Goal: Task Accomplishment & Management: Use online tool/utility

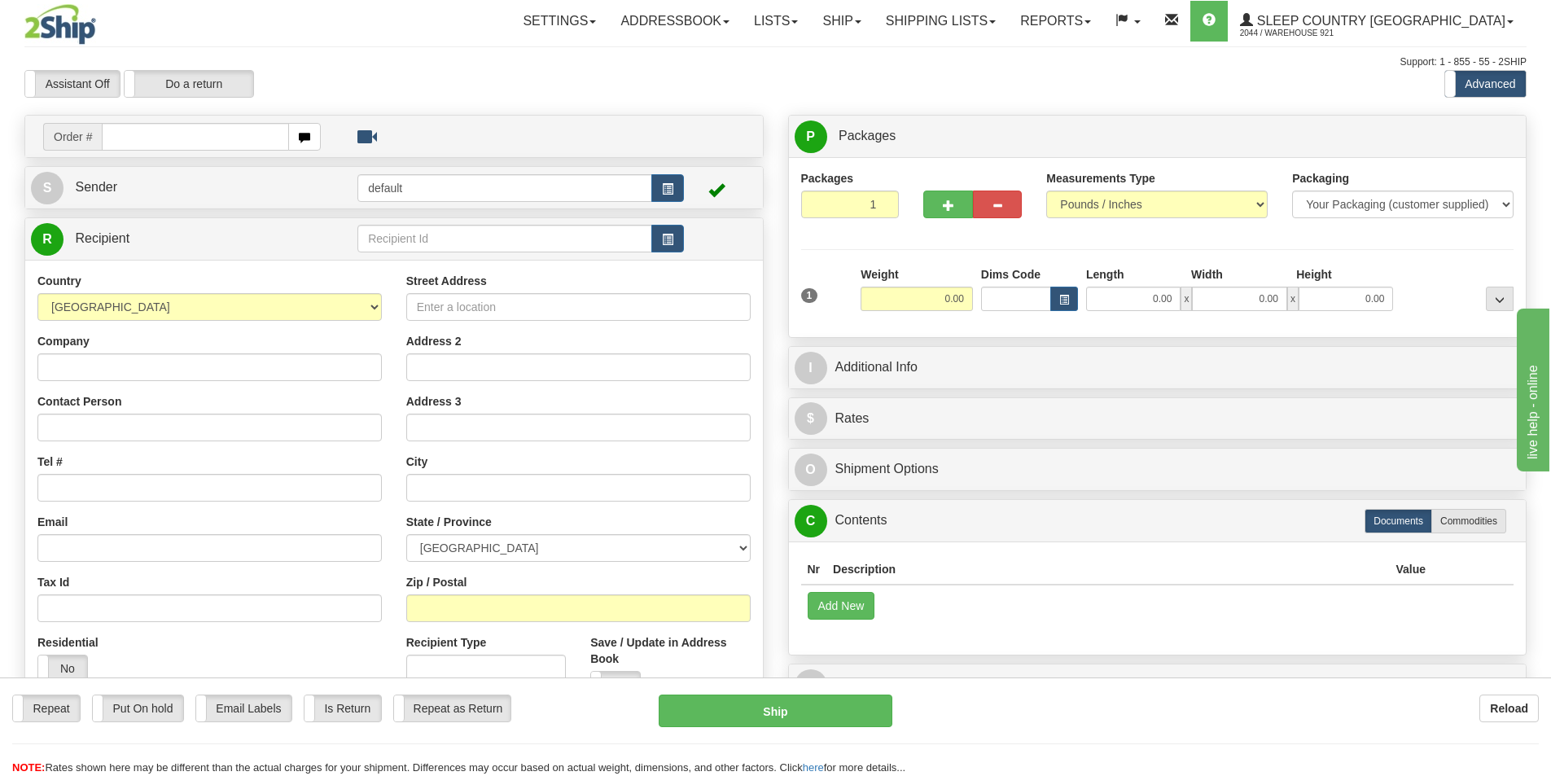
click at [205, 143] on input "text" at bounding box center [195, 137] width 187 height 28
type input "9000I054893"
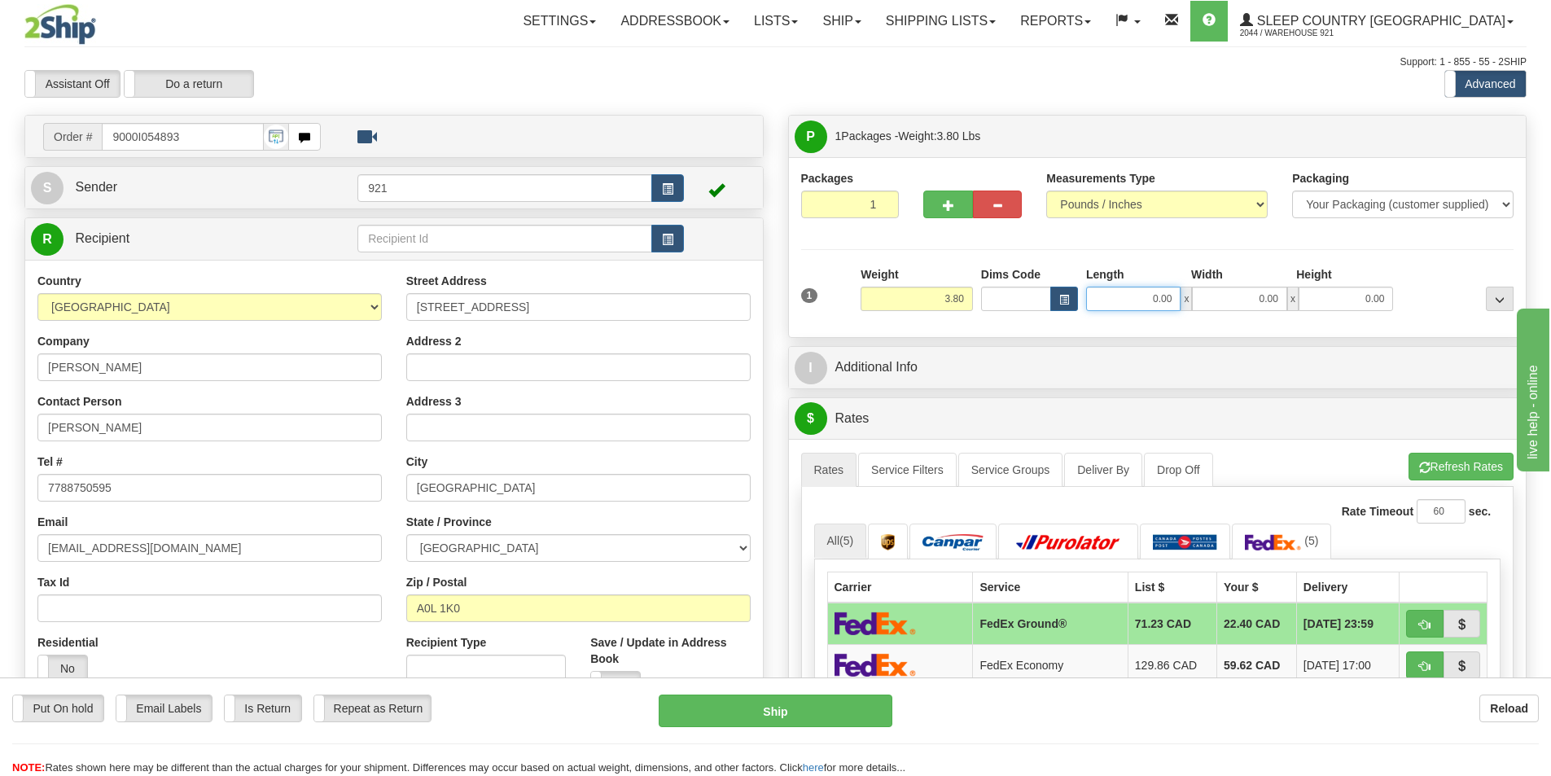
click at [1162, 295] on input "0.00" at bounding box center [1133, 299] width 94 height 24
click at [1162, 295] on input "Length" at bounding box center [1133, 299] width 94 height 24
type input "4.00"
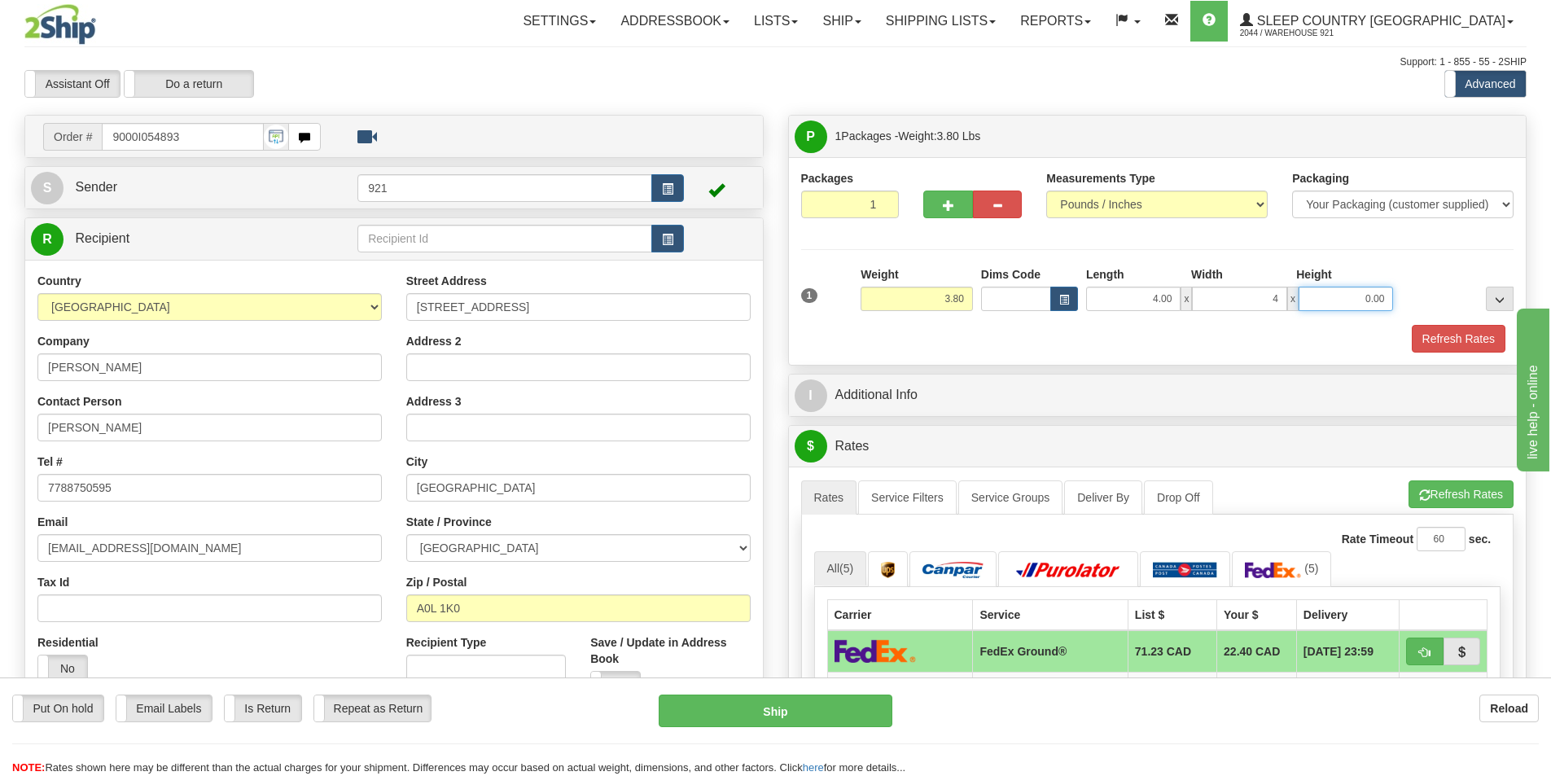
type input "4.00"
type input "5"
type input "6.00"
click at [1448, 342] on button "Refresh Rates" at bounding box center [1459, 339] width 94 height 28
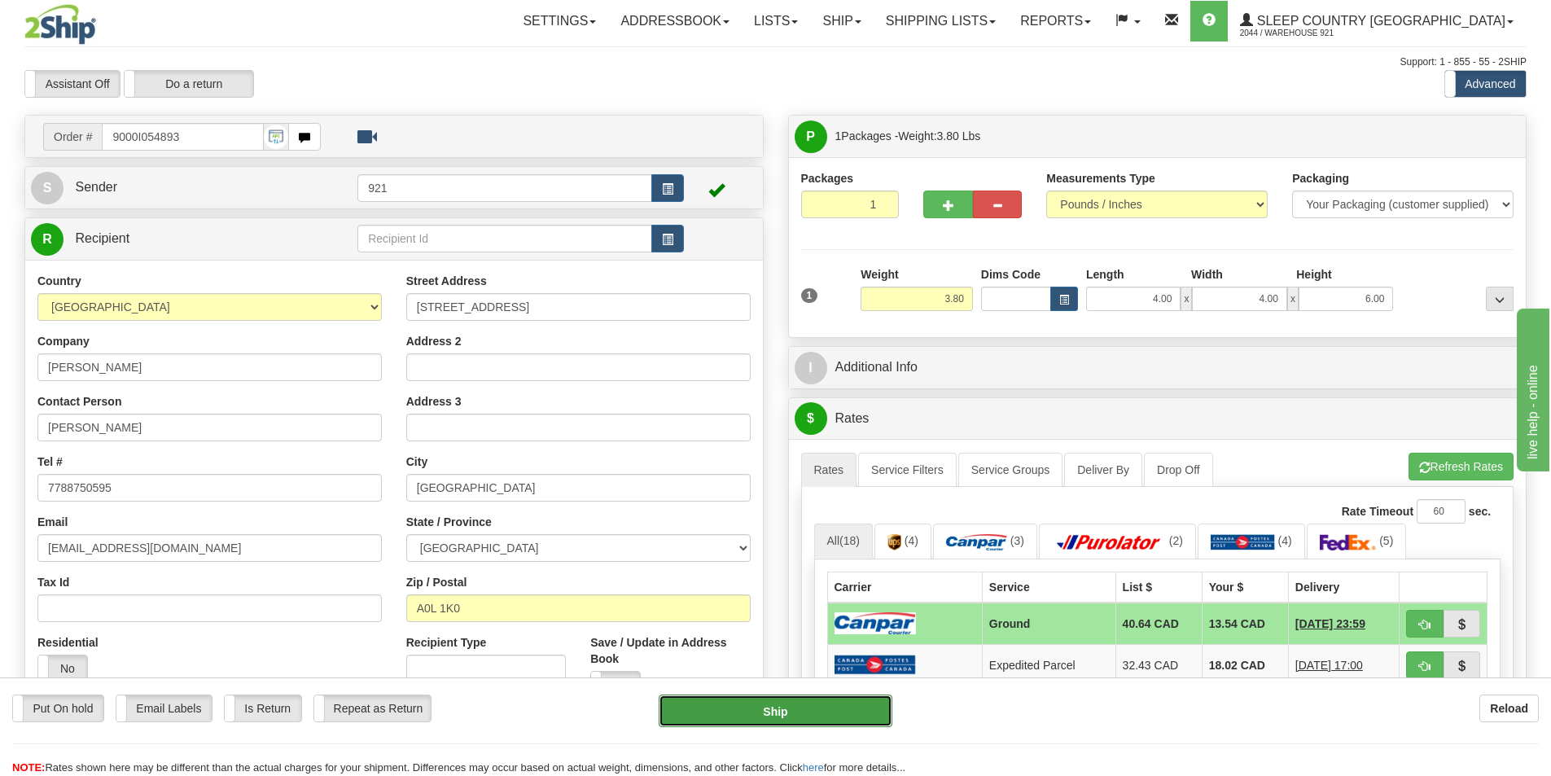
click at [849, 712] on button "Ship" at bounding box center [776, 711] width 234 height 33
type input "1"
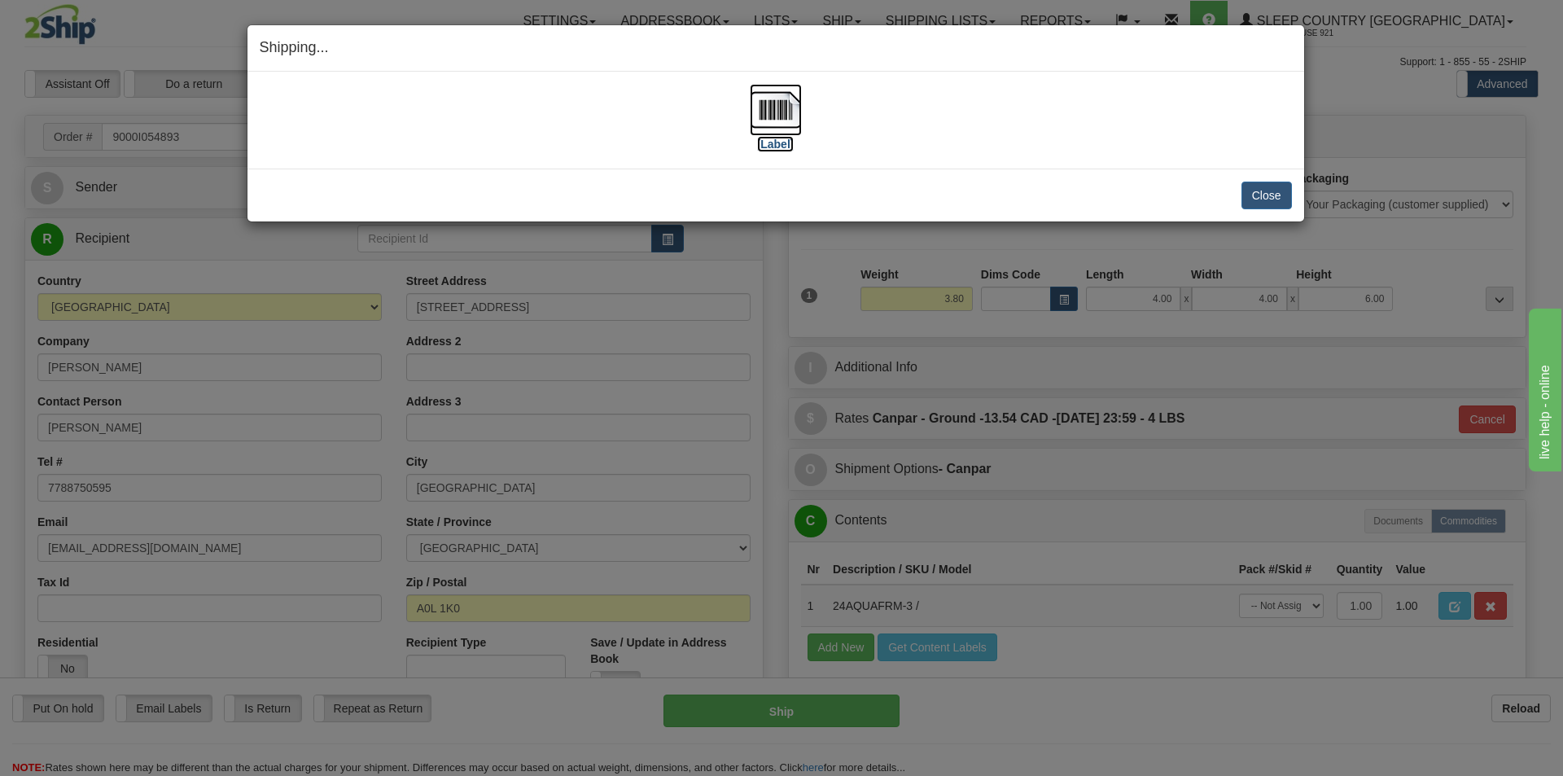
click at [773, 99] on img at bounding box center [776, 110] width 52 height 52
click at [1281, 195] on button "Close" at bounding box center [1267, 196] width 50 height 28
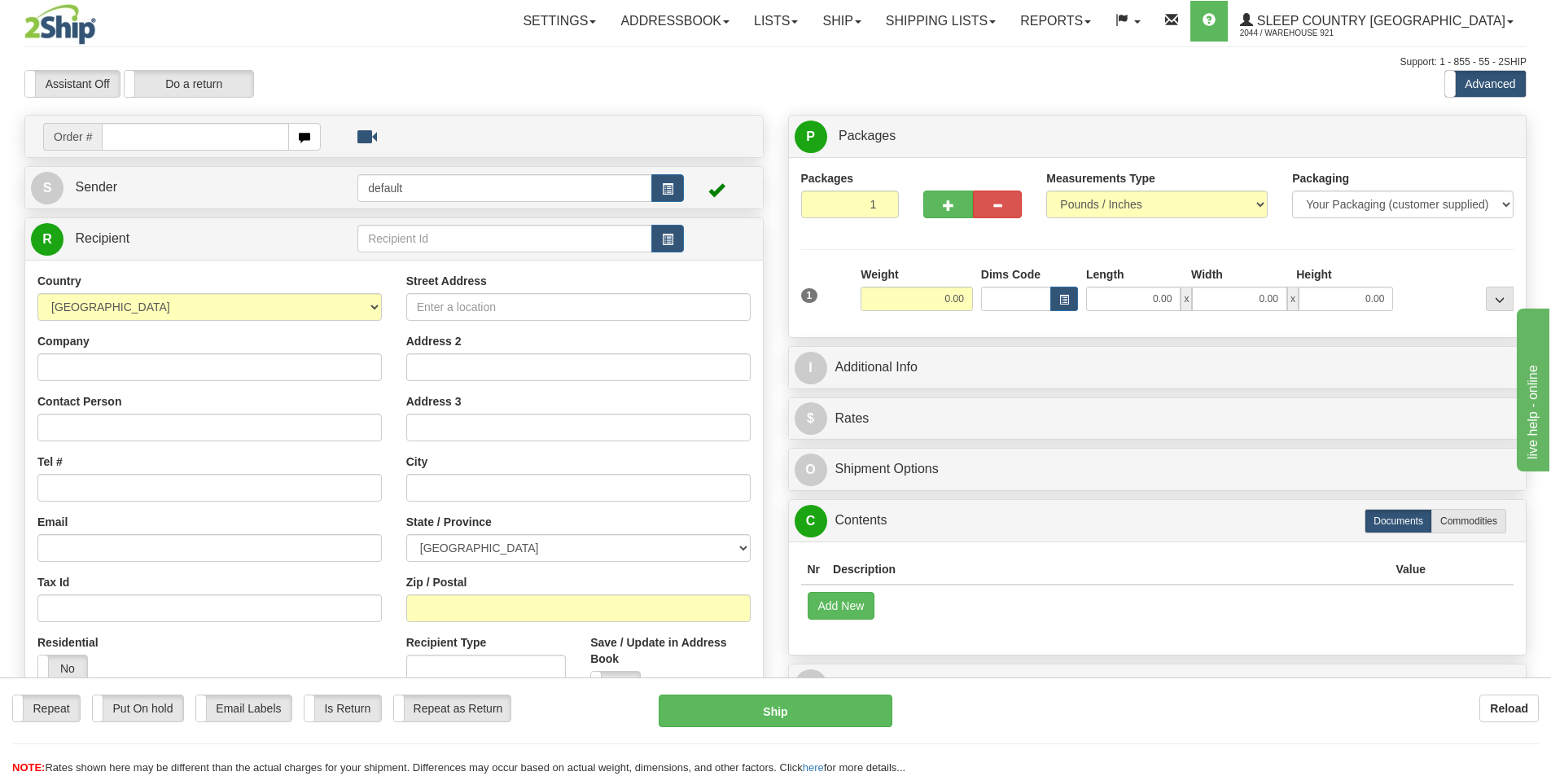
click at [239, 123] on input "text" at bounding box center [195, 137] width 187 height 28
type input "9000I054879"
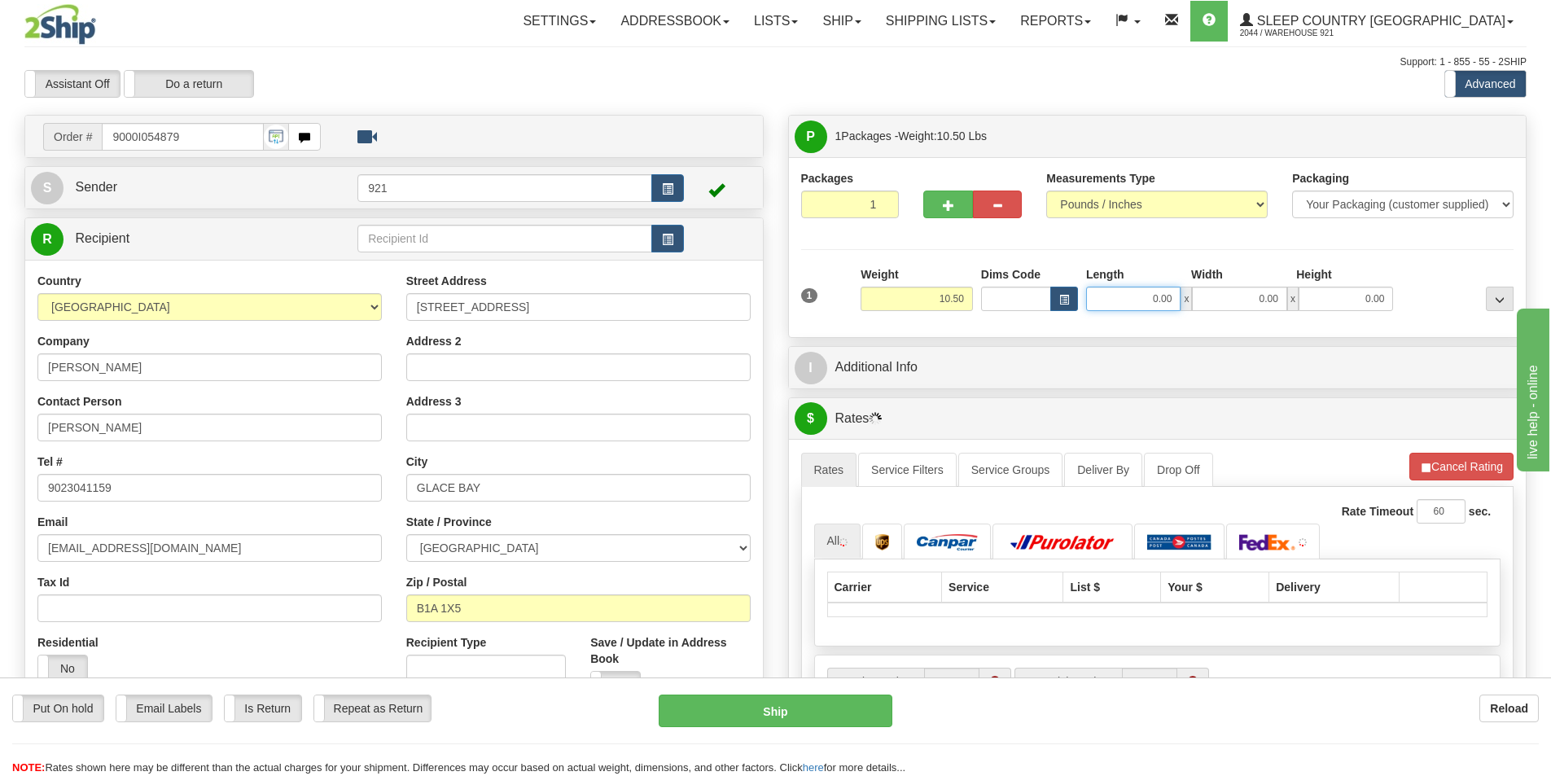
click at [1141, 296] on input "0.00" at bounding box center [1133, 299] width 94 height 24
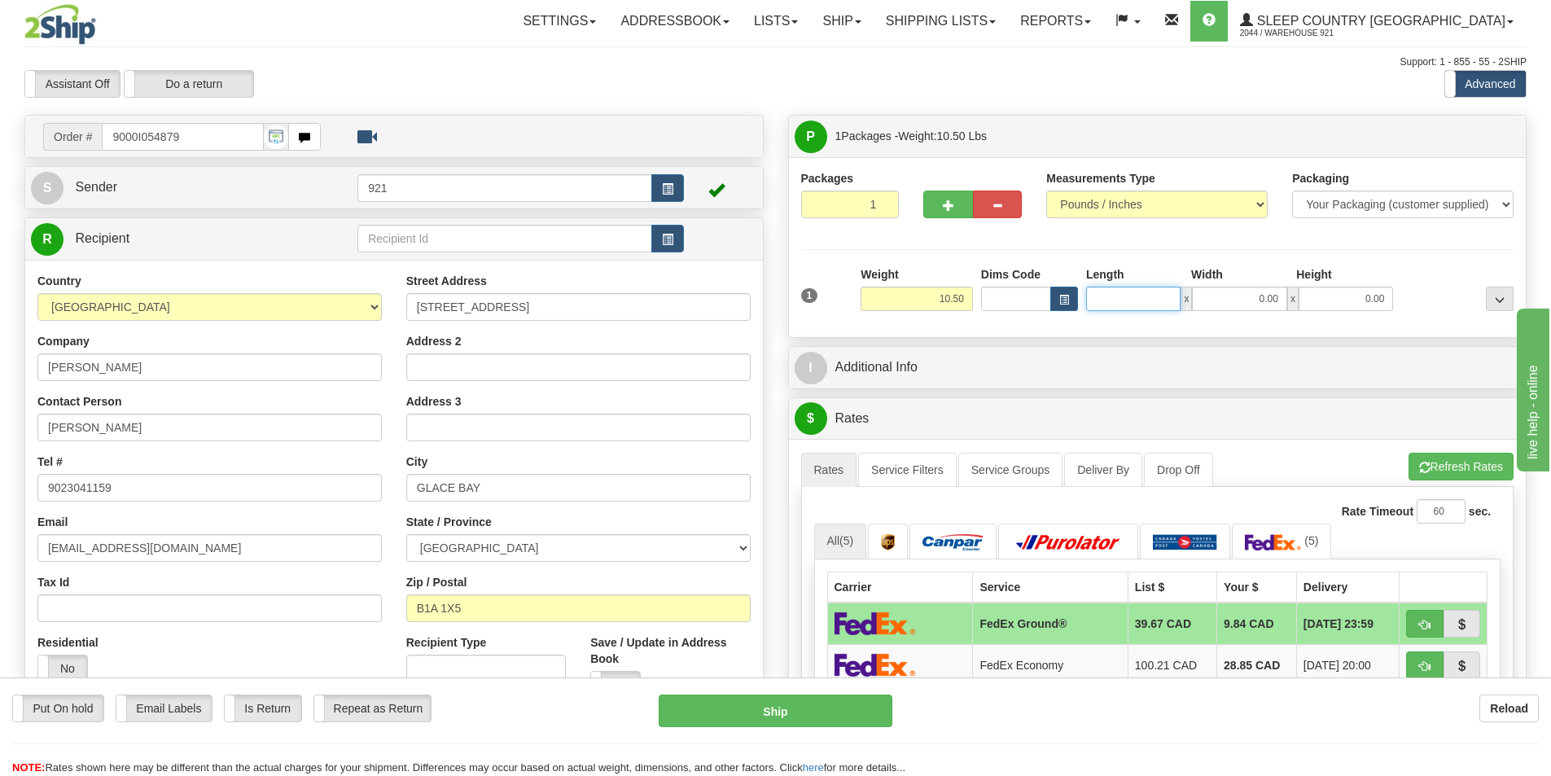
click at [1141, 296] on input "Length" at bounding box center [1133, 299] width 94 height 24
type input "25.00"
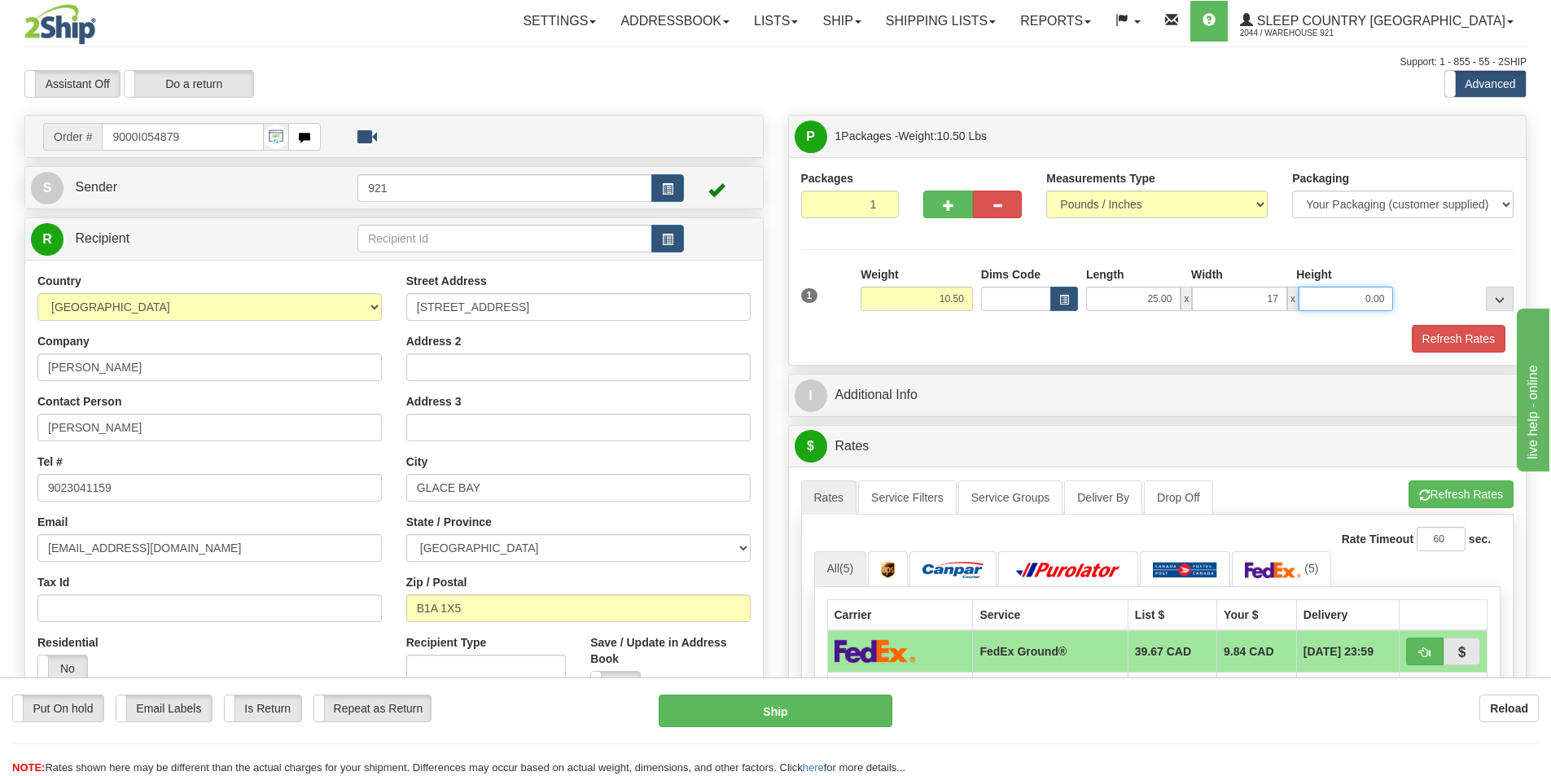
type input "17.00"
type input "10.00"
click at [1480, 339] on button "Refresh Rates" at bounding box center [1459, 339] width 94 height 28
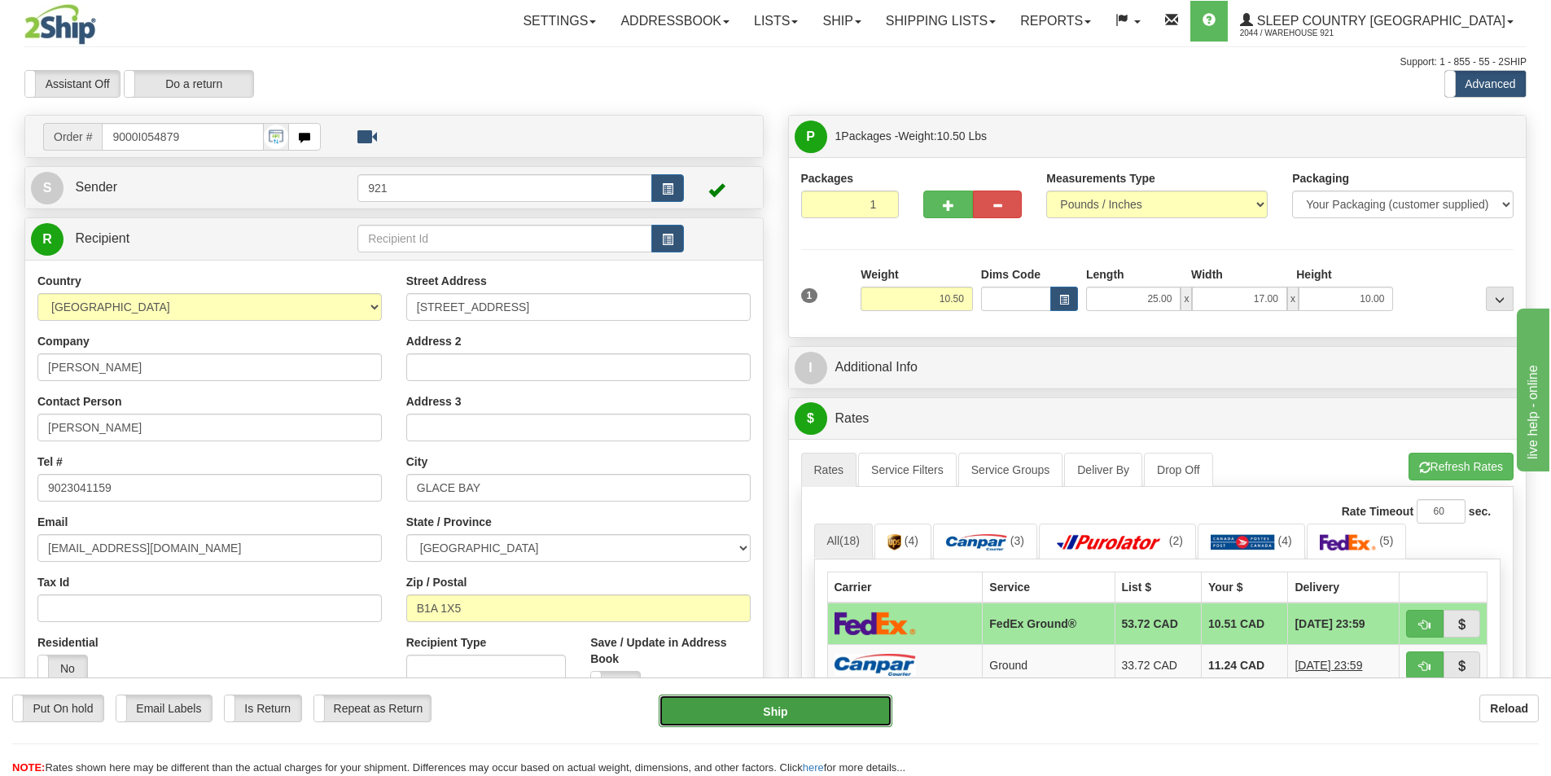
click at [826, 714] on button "Ship" at bounding box center [776, 711] width 234 height 33
type input "92"
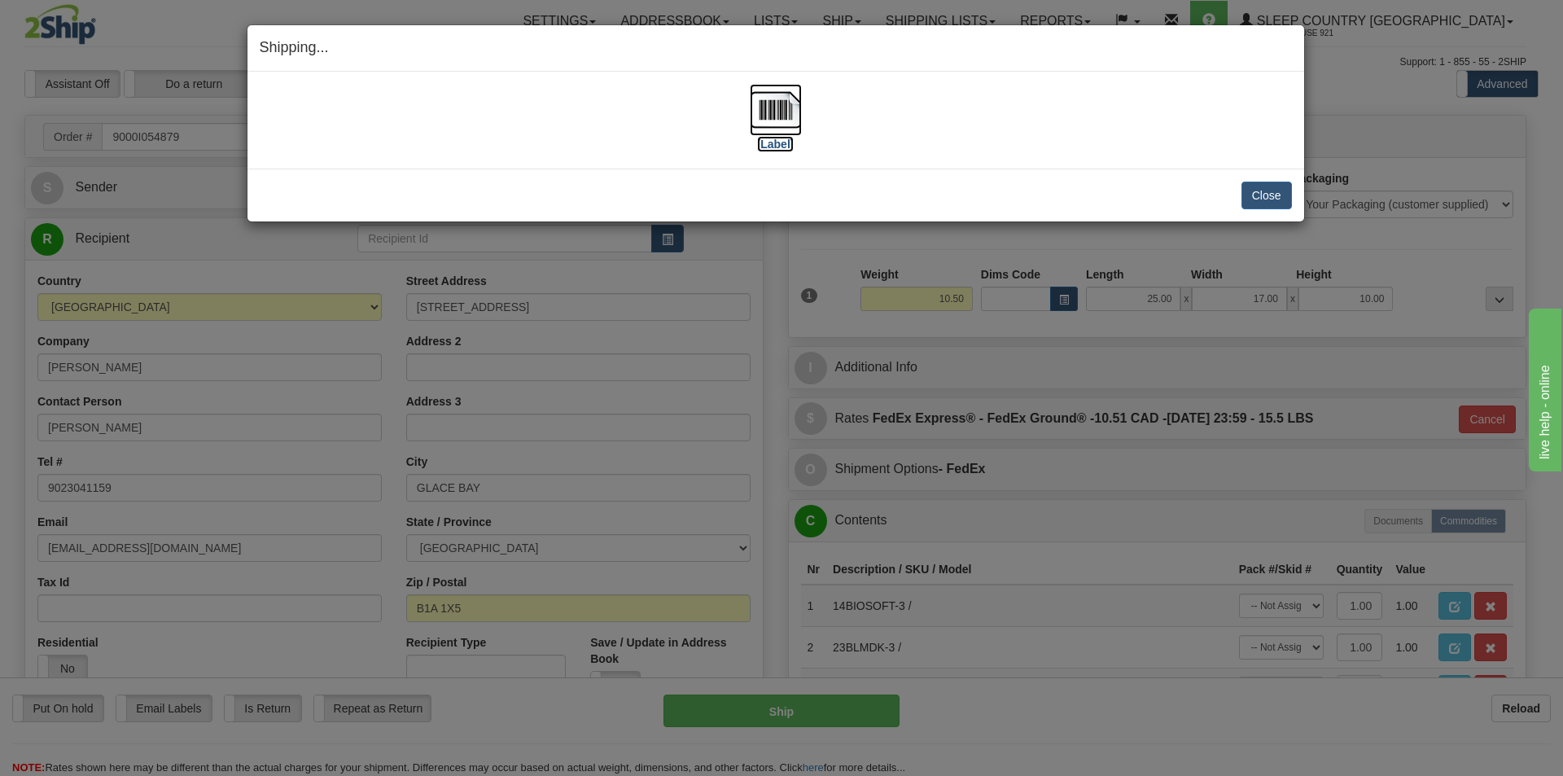
click at [761, 121] on img at bounding box center [776, 110] width 52 height 52
click at [1043, 189] on div "Close Cancel" at bounding box center [776, 196] width 1033 height 28
click at [1248, 189] on button "Close" at bounding box center [1267, 196] width 50 height 28
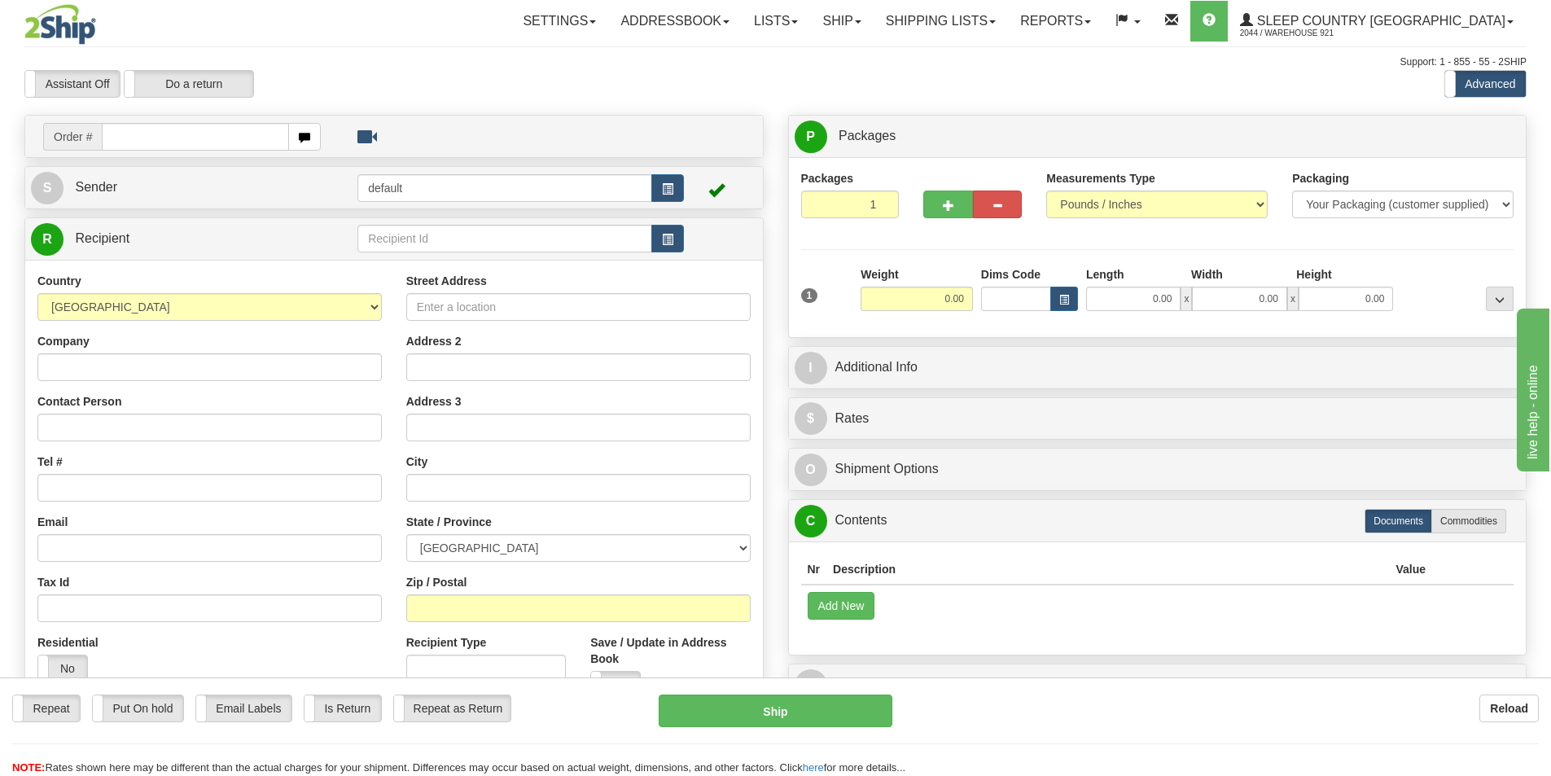
click at [204, 143] on input "text" at bounding box center [195, 137] width 187 height 28
type input "9000I031197`"
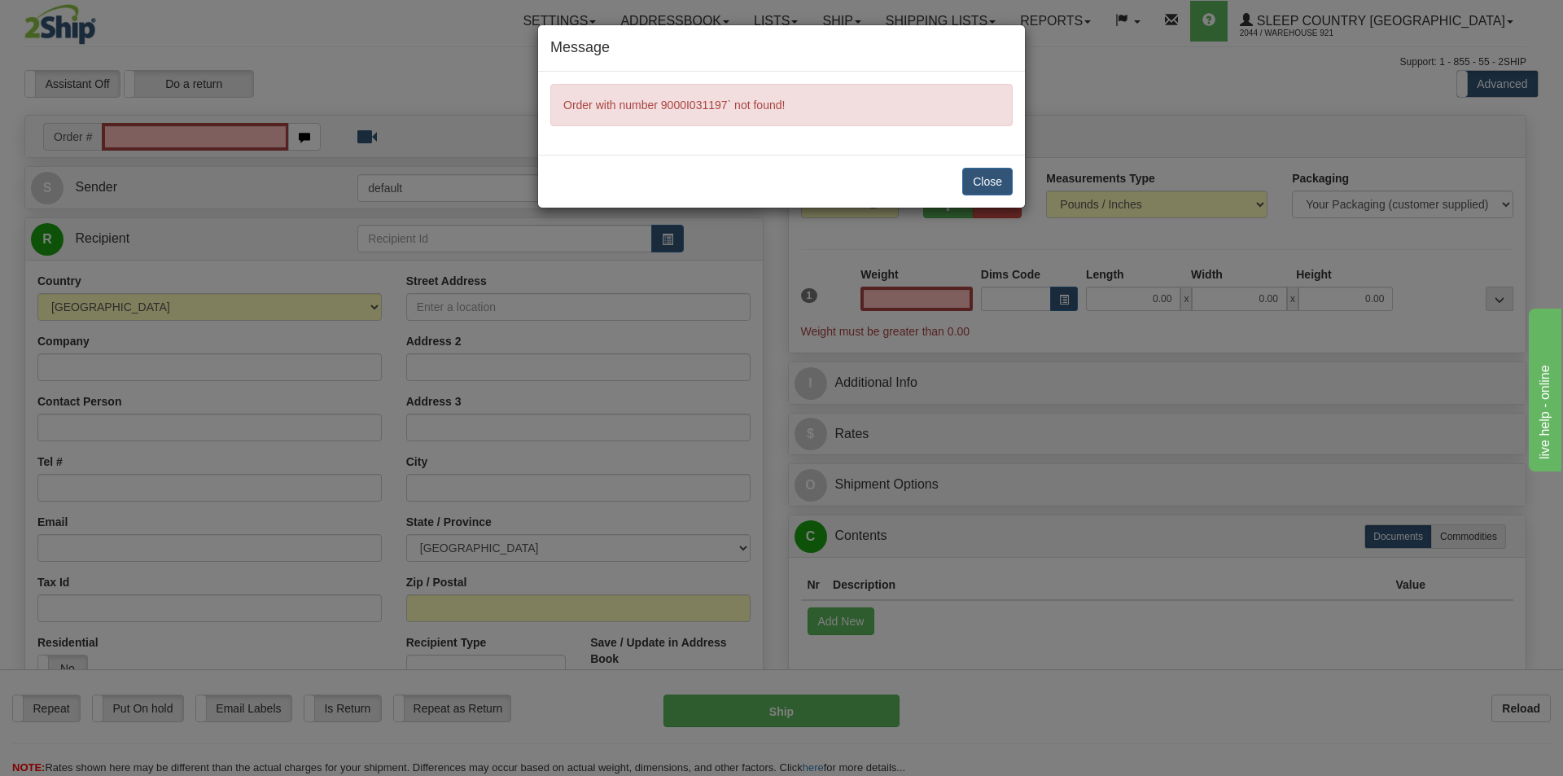
type input "0.00"
click at [1001, 163] on div "Close" at bounding box center [781, 181] width 487 height 53
click at [1001, 175] on button "Close" at bounding box center [988, 182] width 50 height 28
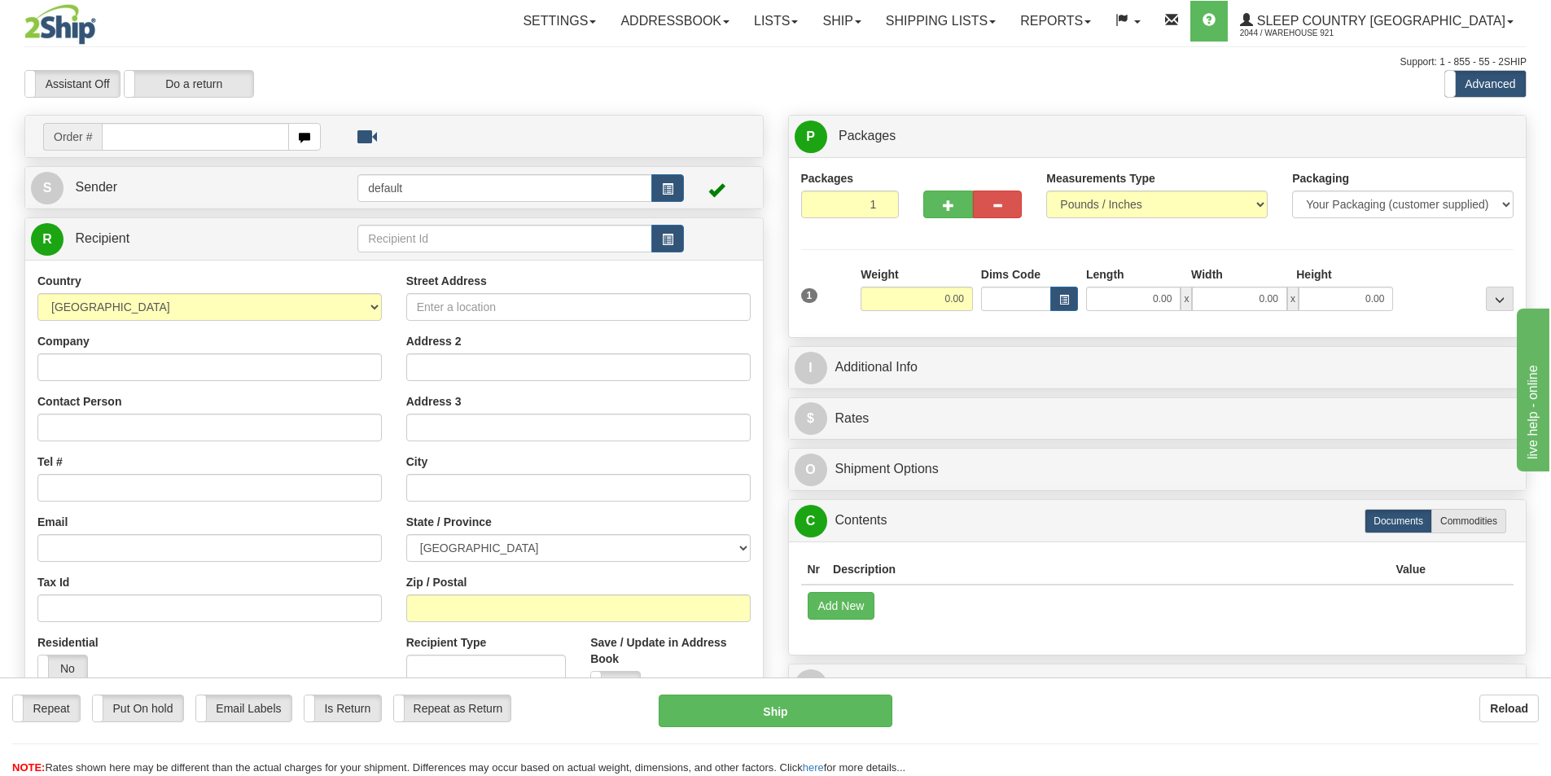
click at [189, 139] on input "text" at bounding box center [195, 137] width 187 height 28
type input "9000I031197"
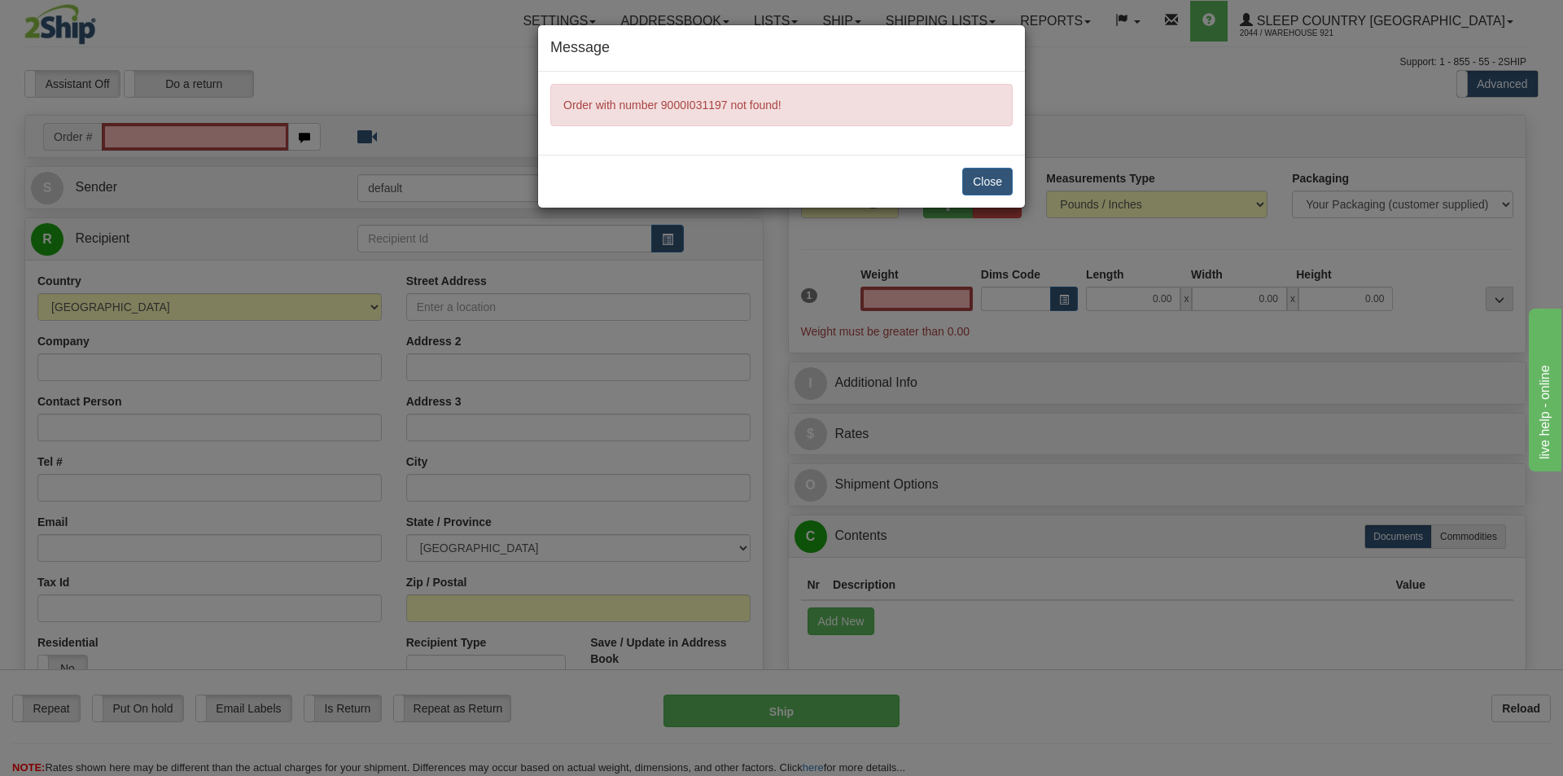
type input "0.00"
click at [976, 176] on button "Close" at bounding box center [988, 182] width 50 height 28
